Goal: Entertainment & Leisure: Consume media (video, audio)

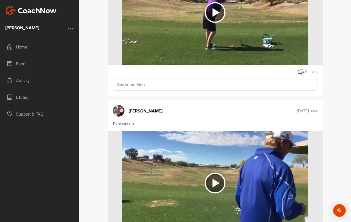
scroll to position [9717, 0]
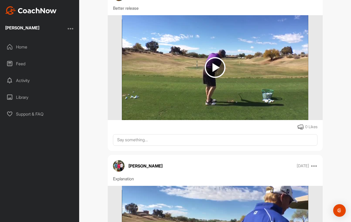
click at [211, 78] on img at bounding box center [215, 67] width 21 height 21
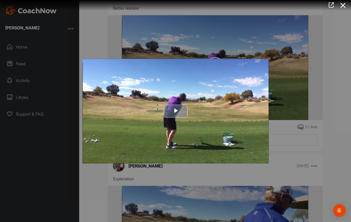
click at [176, 111] on span "Video Player" at bounding box center [176, 111] width 0 height 0
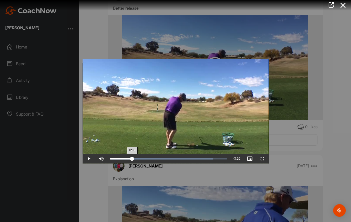
click at [132, 158] on div "Loaded : 88.07% 0:48 0:03" at bounding box center [168, 159] width 117 height 2
click at [142, 158] on div "Loaded : 88.06% 1:08 1:08" at bounding box center [168, 159] width 117 height 2
click at [175, 159] on div "Loaded : 88.06% 2:20 2:20" at bounding box center [168, 159] width 117 height 2
click at [163, 158] on div "2:21" at bounding box center [143, 159] width 66 height 2
click at [157, 158] on div "1:57" at bounding box center [137, 159] width 55 height 2
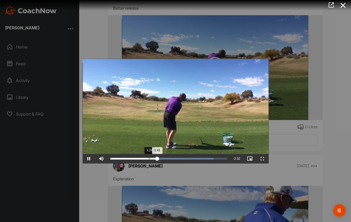
click at [149, 159] on div "1:41" at bounding box center [133, 159] width 47 height 2
click at [262, 159] on span "Video Player" at bounding box center [262, 159] width 13 height 0
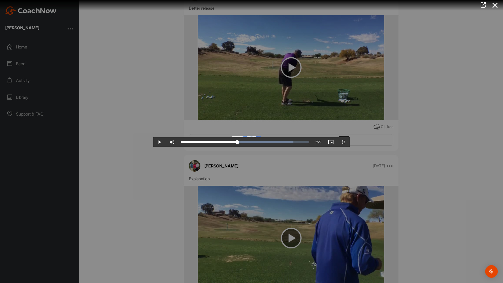
click at [191, 143] on div "Loaded : 88.06% 1:34 1:52" at bounding box center [245, 142] width 128 height 2
click at [331, 143] on div "1:27" at bounding box center [331, 142] width 0 height 2
click at [179, 147] on div "Loaded : 88.06% 1:21 1:21" at bounding box center [245, 141] width 133 height 9
click at [179, 147] on div "Loaded : 88.06% 1:17 1:49" at bounding box center [245, 141] width 133 height 9
click at [181, 143] on div "1:19" at bounding box center [201, 142] width 40 height 2
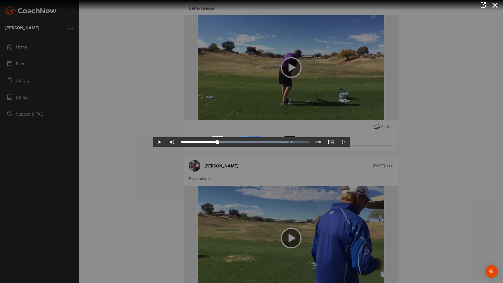
click at [181, 143] on div "1:12" at bounding box center [199, 142] width 36 height 2
click at [179, 147] on div "Loaded : 88.06% 0:49 1:03" at bounding box center [245, 141] width 133 height 9
click at [181, 143] on div "Loaded : 88.06% 0:37 0:48" at bounding box center [245, 142] width 128 height 2
click at [225, 143] on div "0:25" at bounding box center [225, 142] width 0 height 2
click at [181, 143] on div "Loaded : 96.94% 0:19 0:26" at bounding box center [245, 142] width 128 height 2
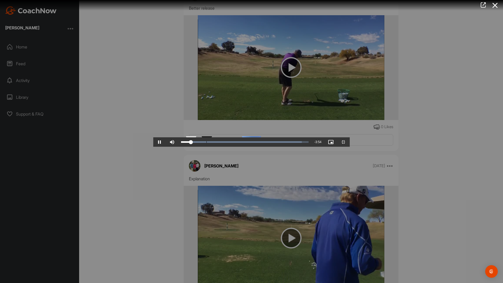
click at [181, 143] on div "0:19" at bounding box center [186, 142] width 10 height 2
click at [181, 143] on div "Loaded : 92.70% 0:29 0:11" at bounding box center [245, 142] width 128 height 2
click at [181, 143] on div "Loaded : 96.94% 1:05 0:30" at bounding box center [245, 142] width 128 height 2
click at [181, 143] on div "Loaded : 96.94% 1:16 1:05" at bounding box center [245, 142] width 128 height 2
click at [227, 143] on div "Loaded : 96.94% 1:55 1:49" at bounding box center [245, 142] width 128 height 2
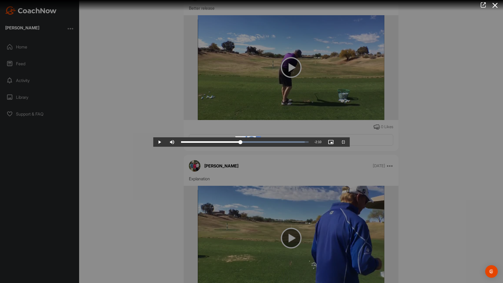
click at [351, 143] on div "2:03" at bounding box center [393, 142] width 0 height 2
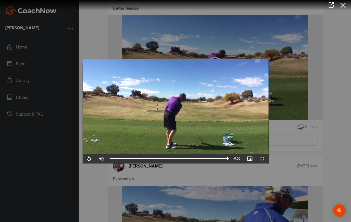
click at [345, 6] on icon at bounding box center [343, 6] width 12 height 10
